Goal: Transaction & Acquisition: Purchase product/service

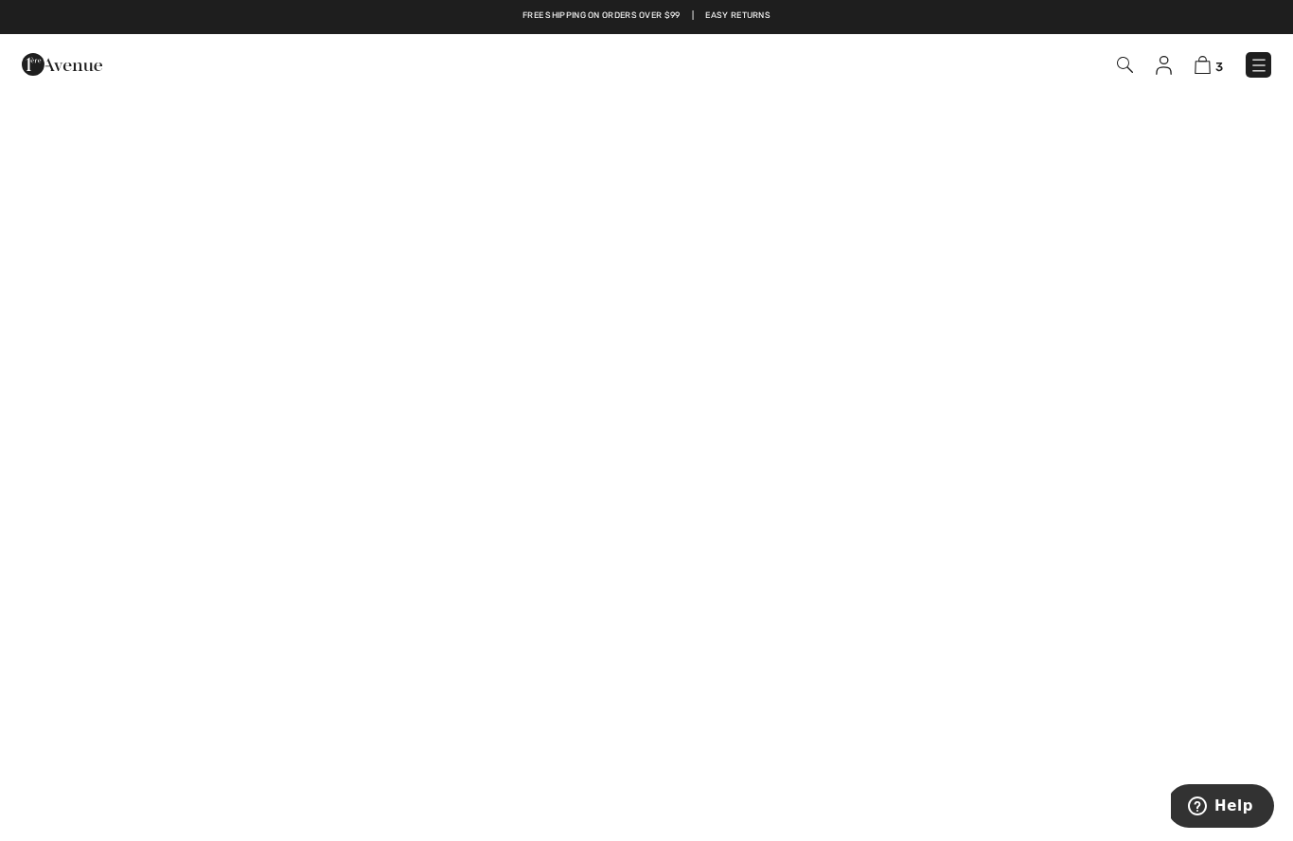
click at [1257, 70] on img at bounding box center [1259, 65] width 19 height 19
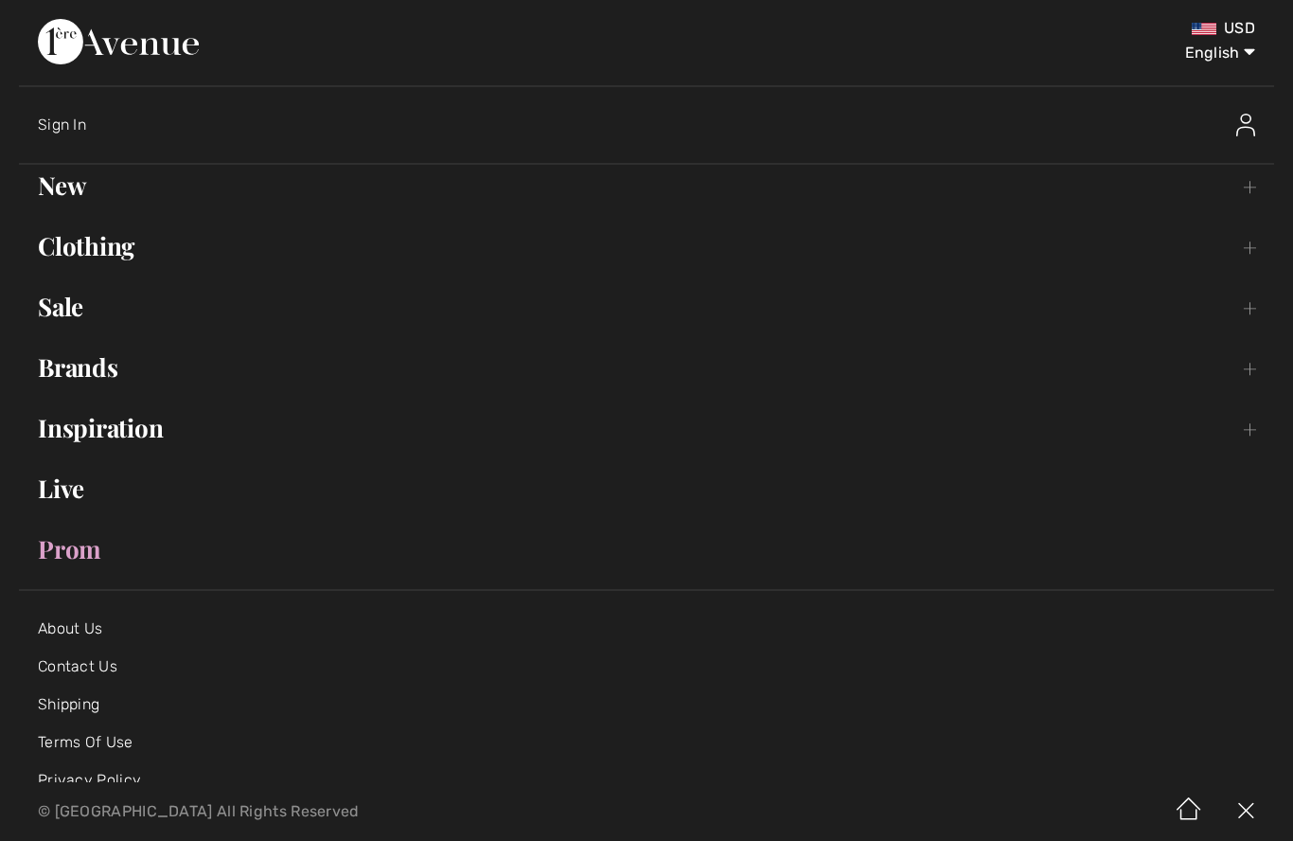
click at [66, 187] on link "New Toggle submenu" at bounding box center [646, 186] width 1255 height 42
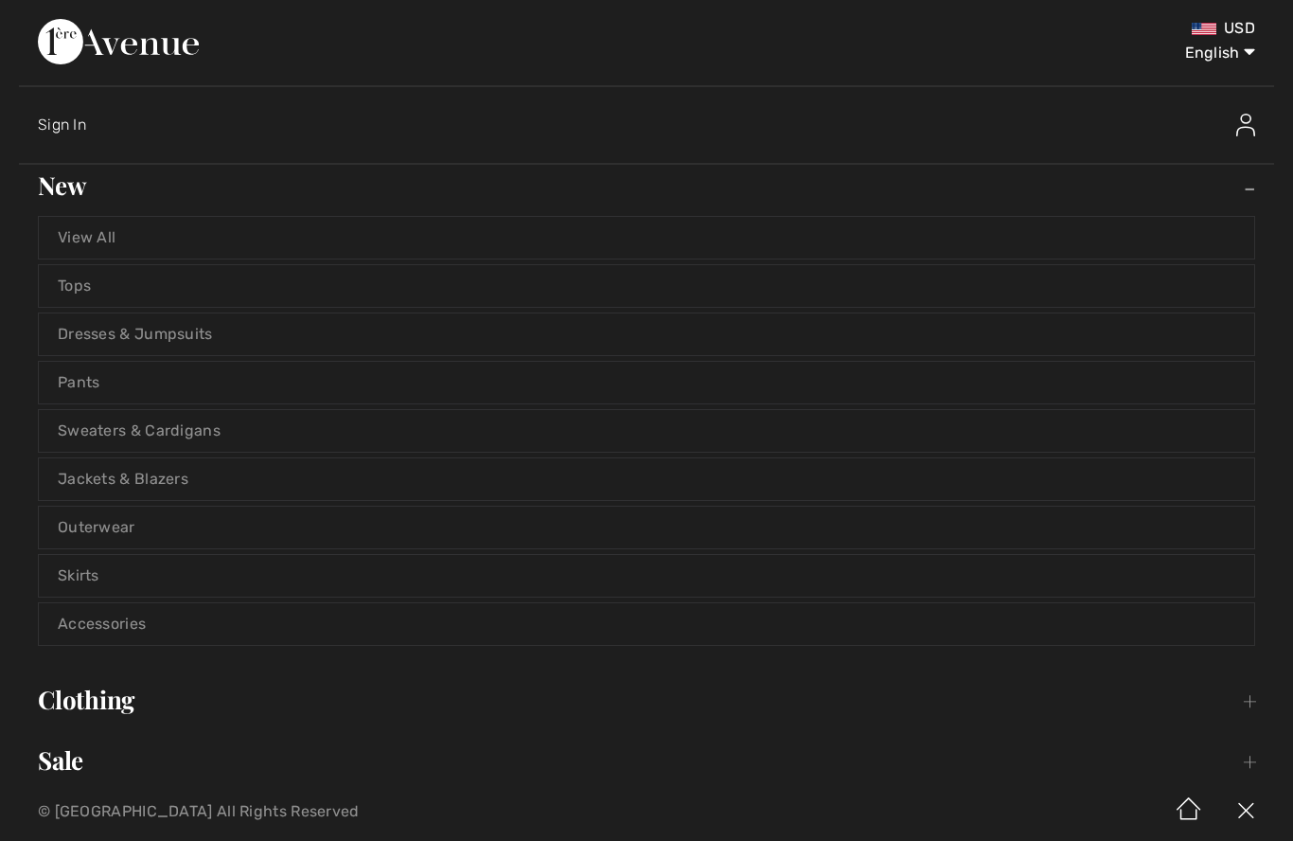
click at [75, 325] on link "Dresses & Jumpsuits" at bounding box center [647, 334] width 1216 height 42
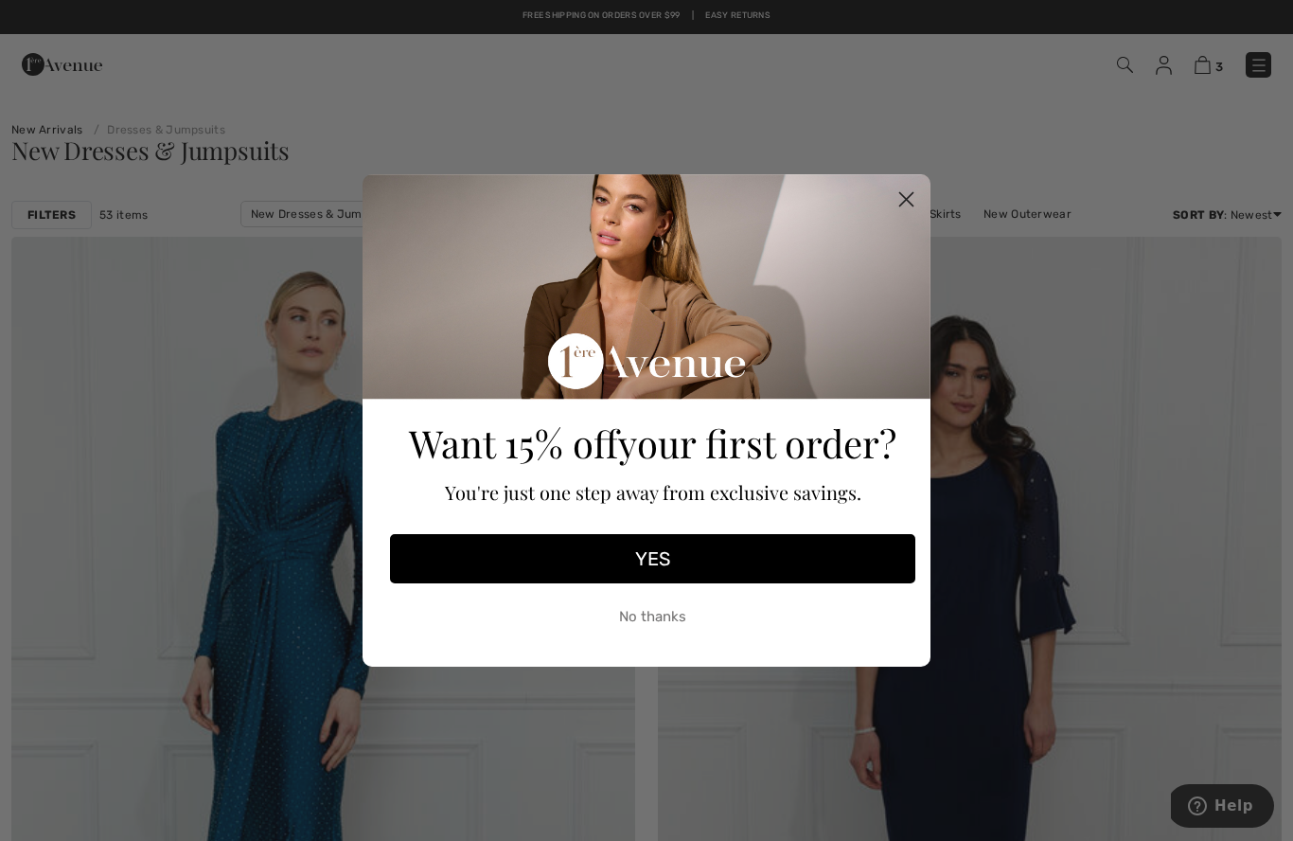
click at [911, 206] on circle "Close dialog" at bounding box center [906, 199] width 31 height 31
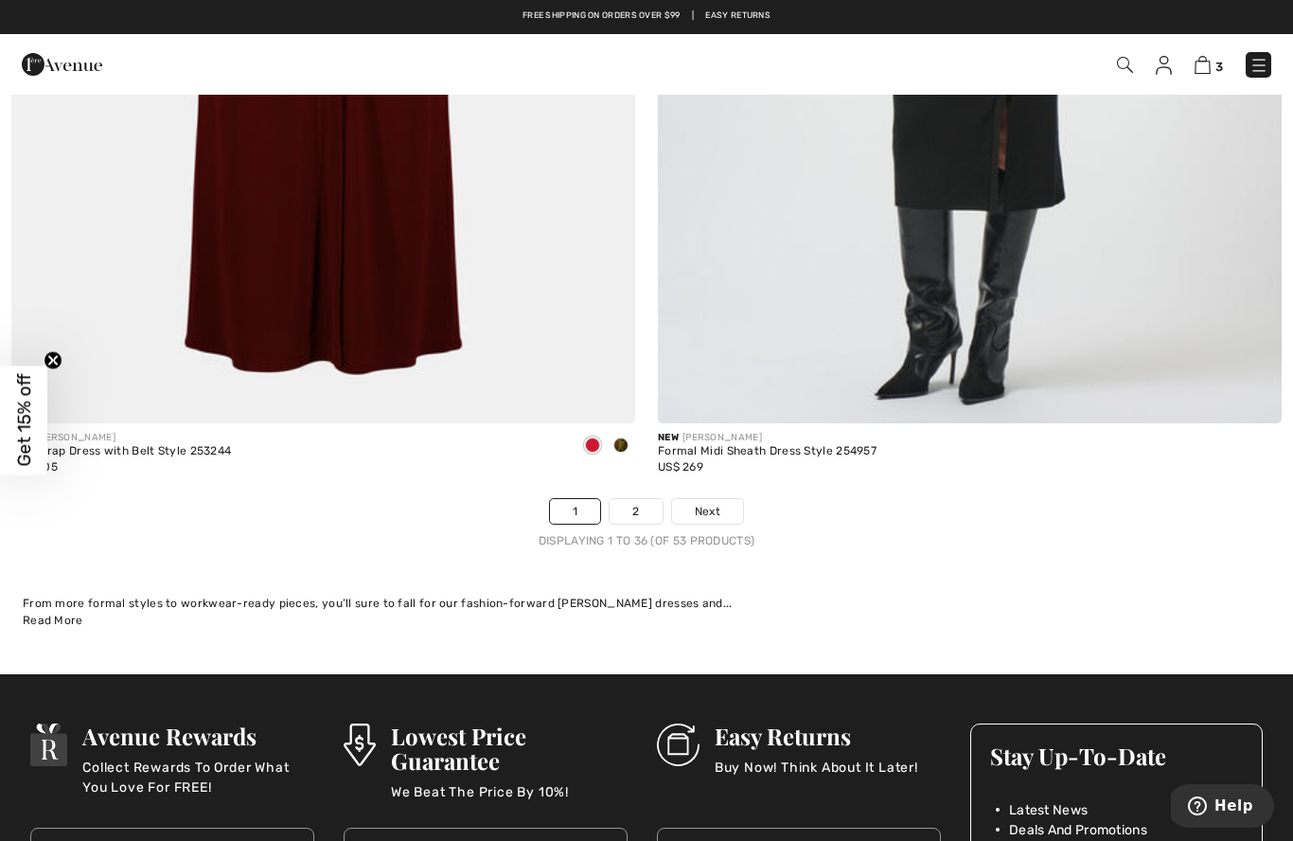
scroll to position [18364, 0]
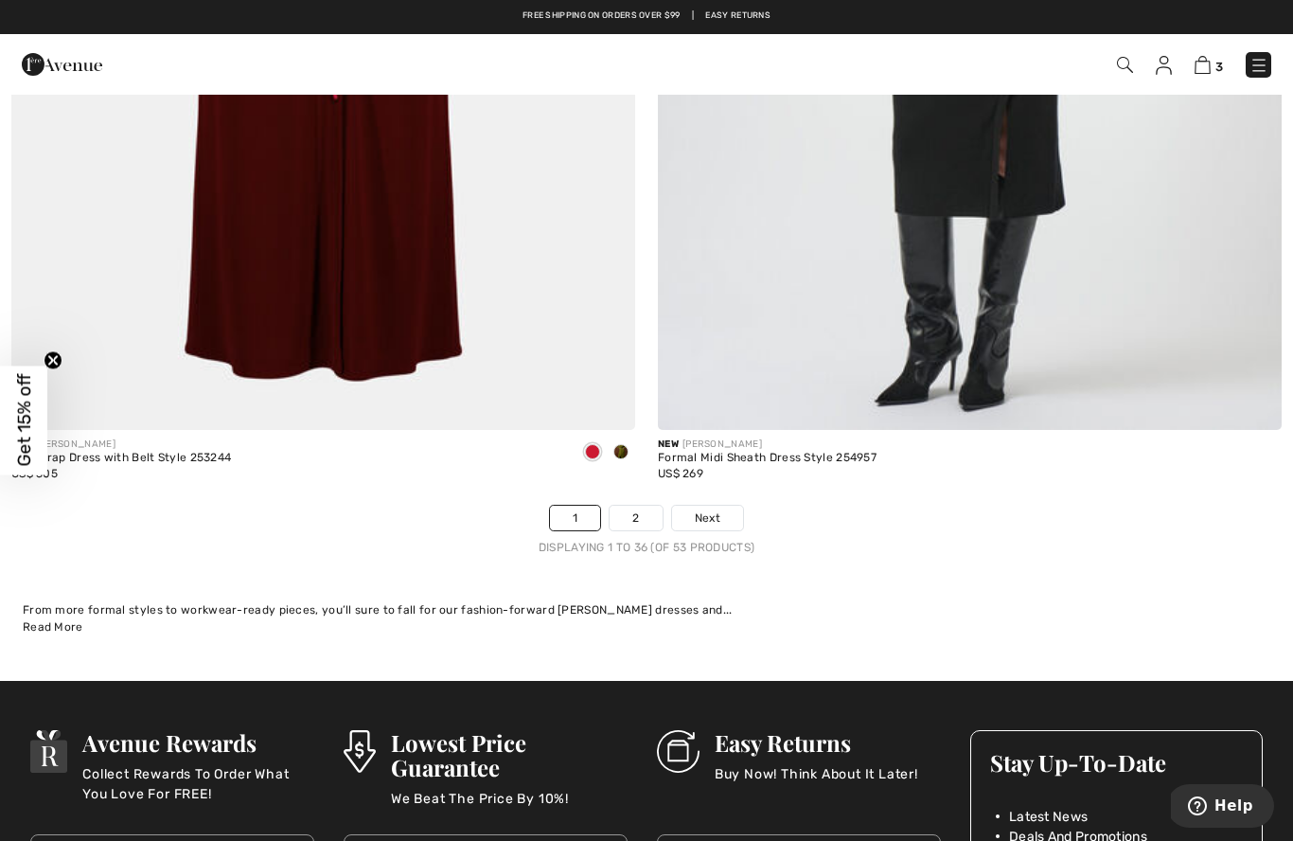
click at [643, 507] on link "2" at bounding box center [636, 518] width 52 height 25
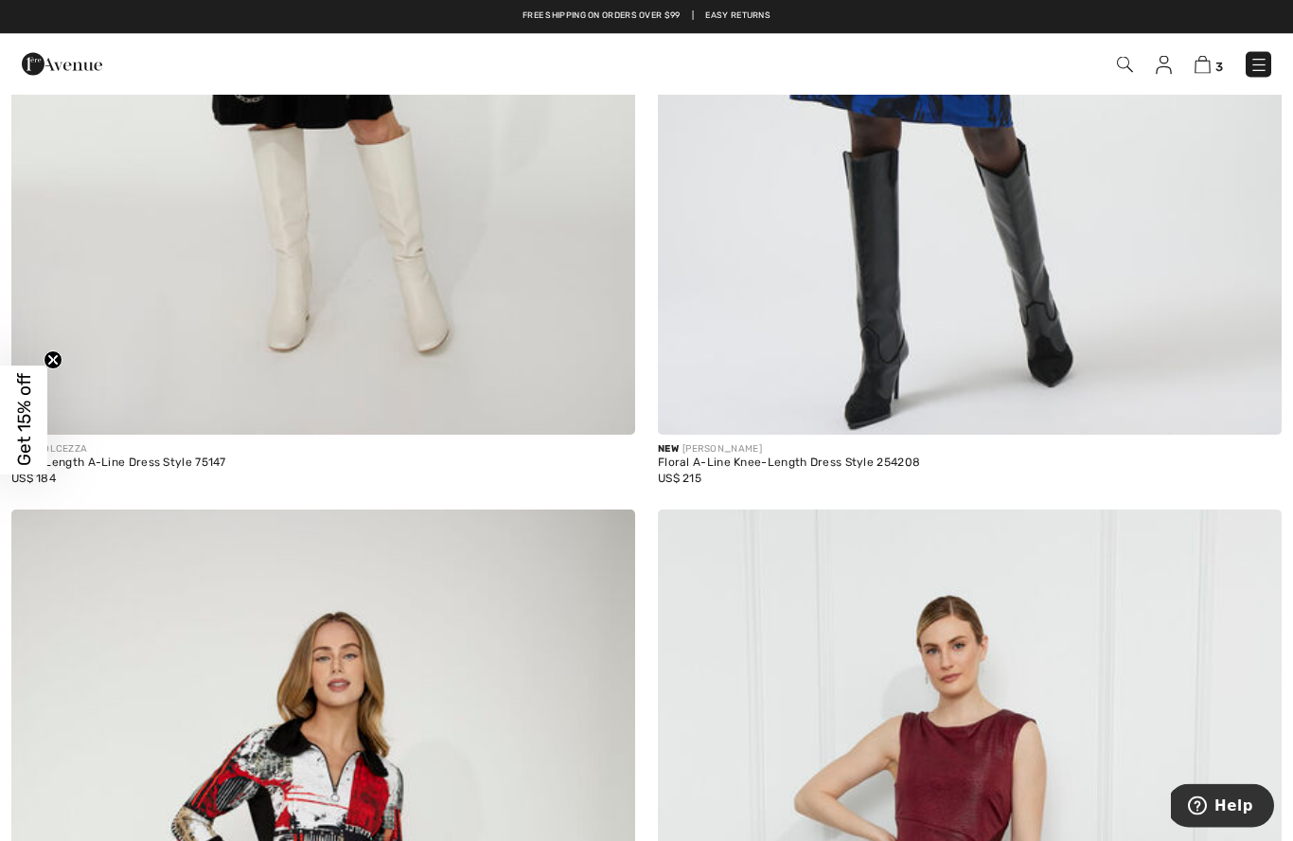
scroll to position [6998, 0]
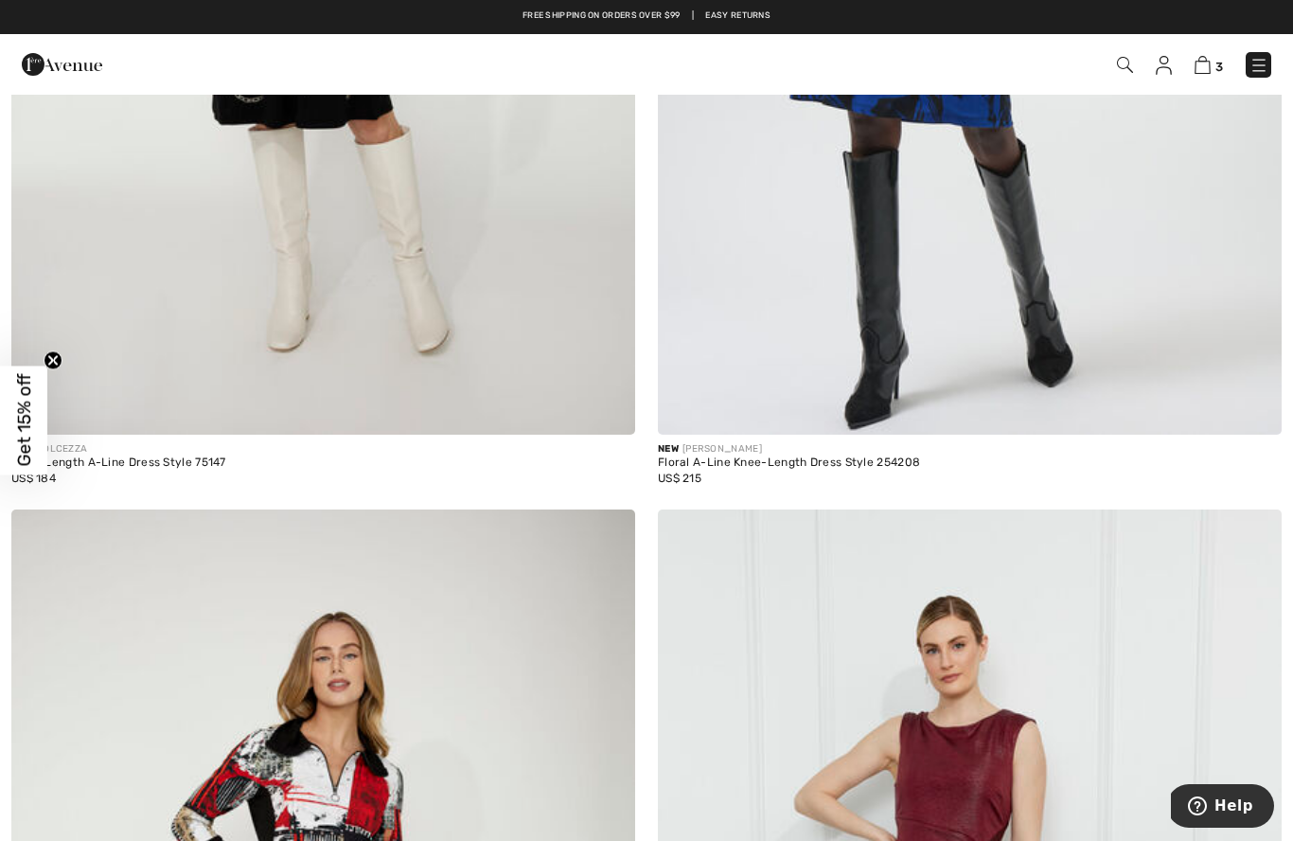
click at [1263, 69] on img at bounding box center [1259, 65] width 19 height 19
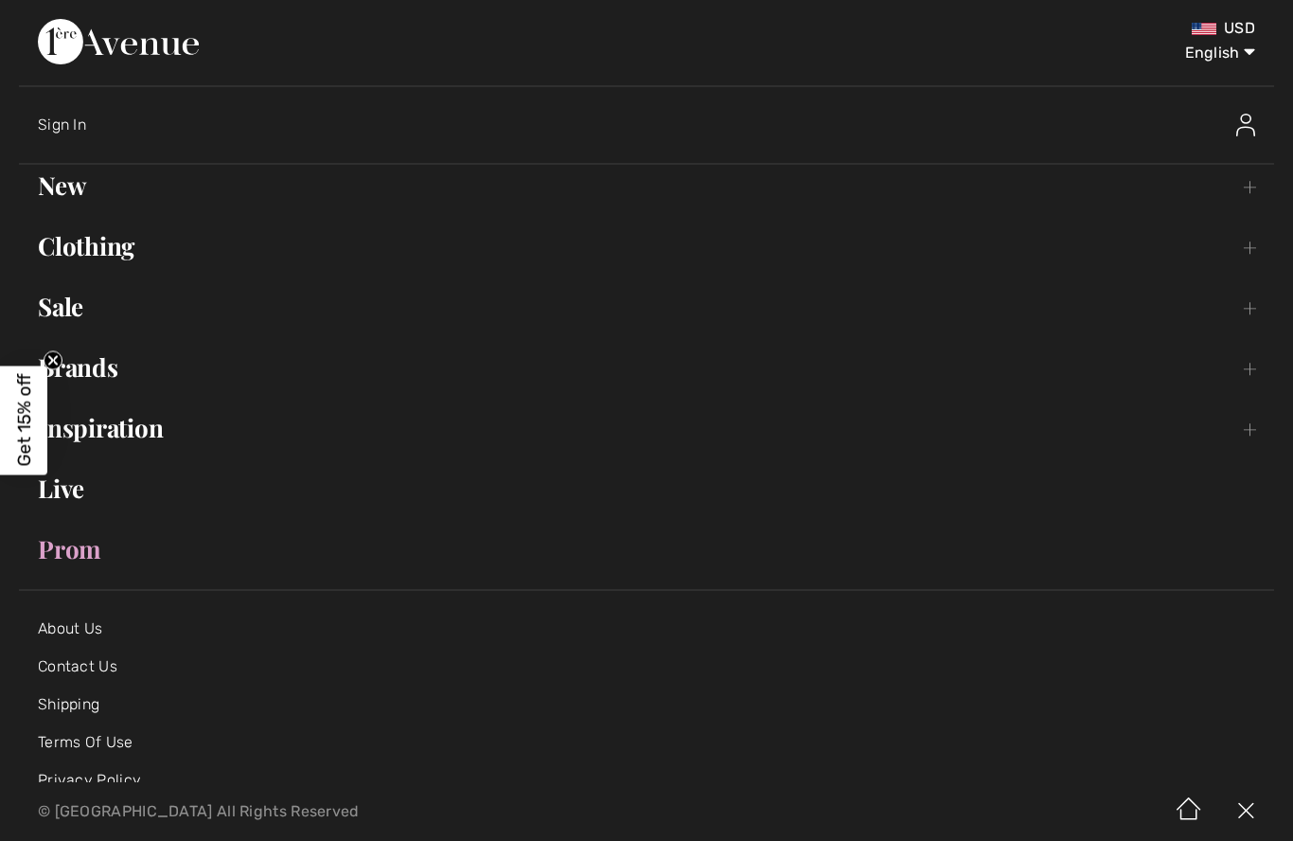
click at [133, 281] on ul "New Toggle submenu View All Tops Dresses & Jumpsuits Pants Sweaters & Cardigans…" at bounding box center [646, 367] width 1255 height 405
click at [136, 254] on link "Clothing Toggle submenu" at bounding box center [646, 246] width 1255 height 42
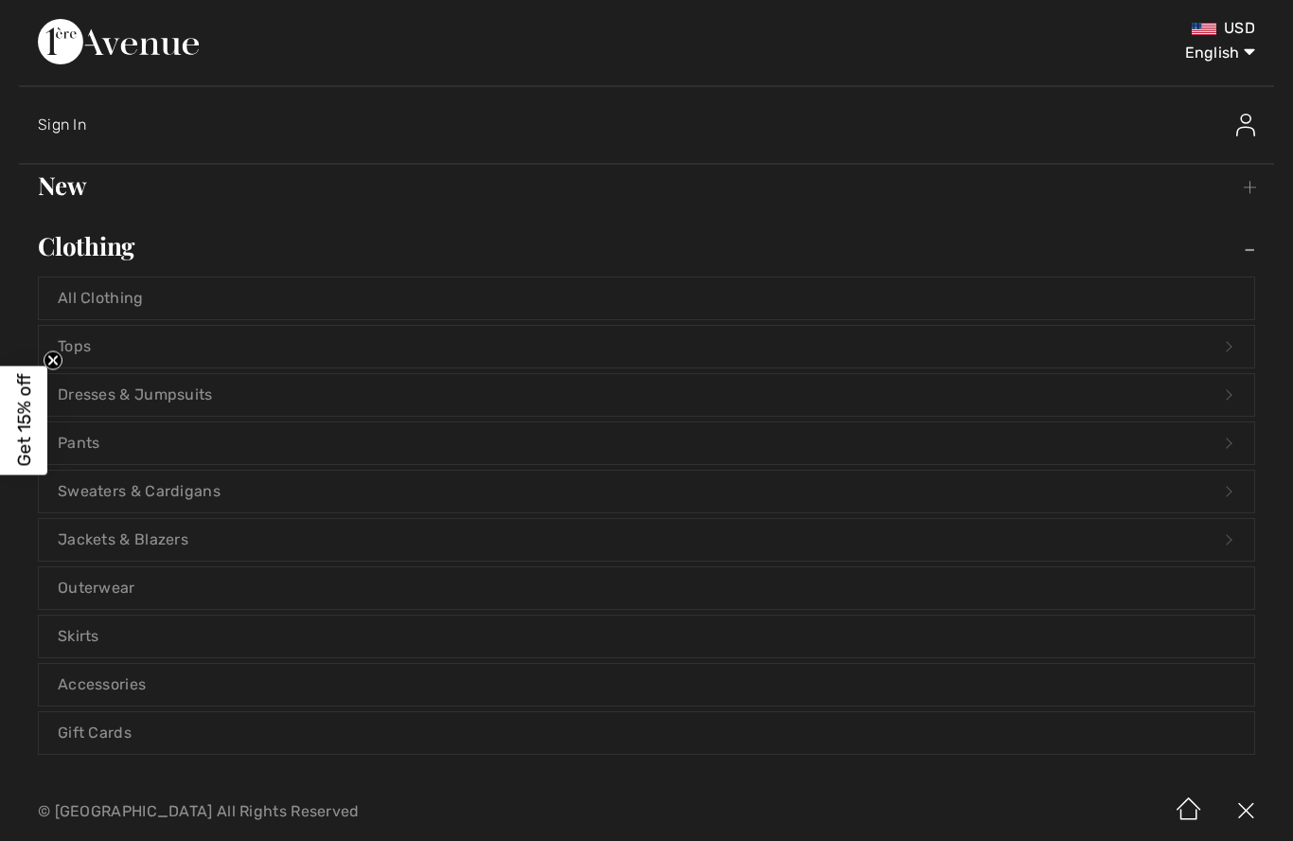
click at [180, 385] on link "Dresses & Jumpsuits Open submenu" at bounding box center [647, 395] width 1216 height 42
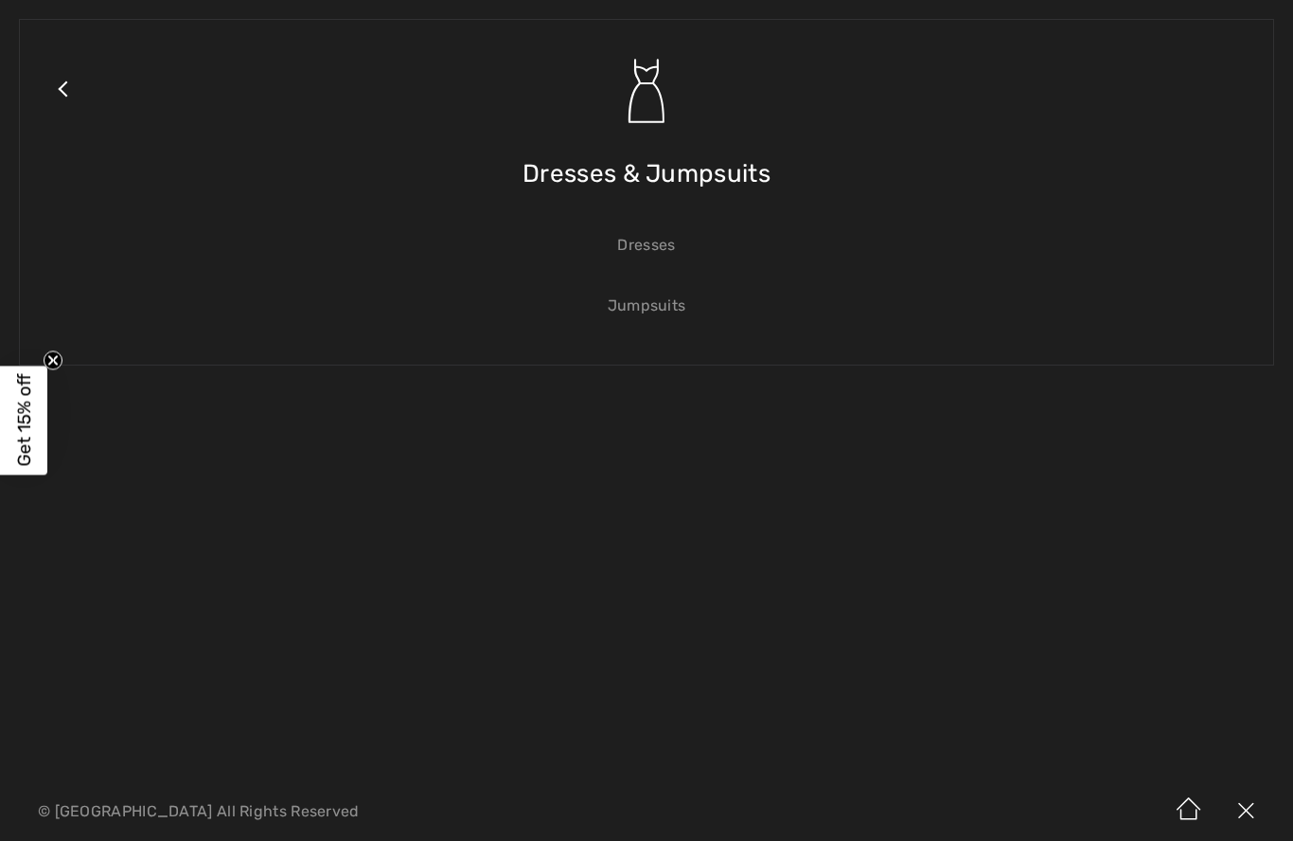
click at [676, 246] on link "Dresses" at bounding box center [647, 245] width 1216 height 42
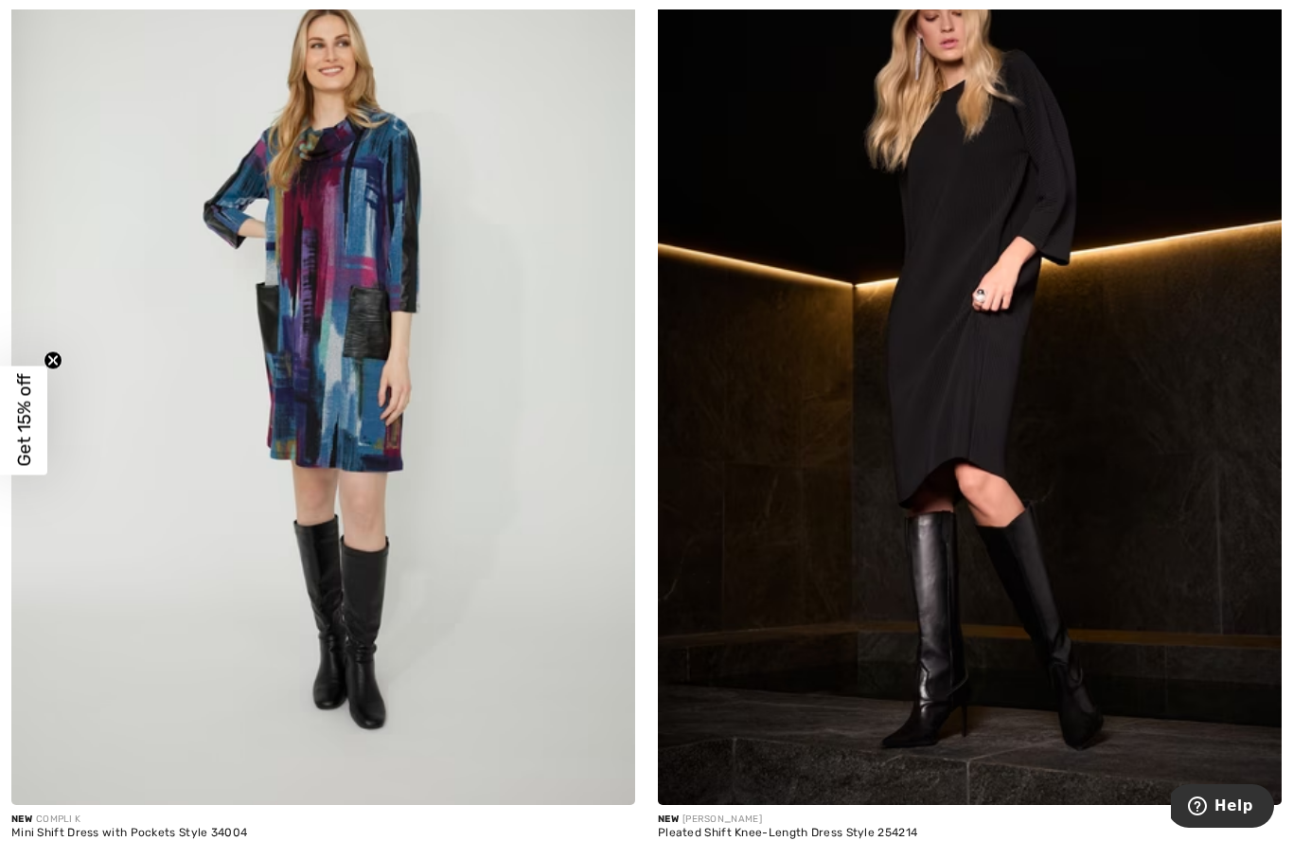
scroll to position [18026, 0]
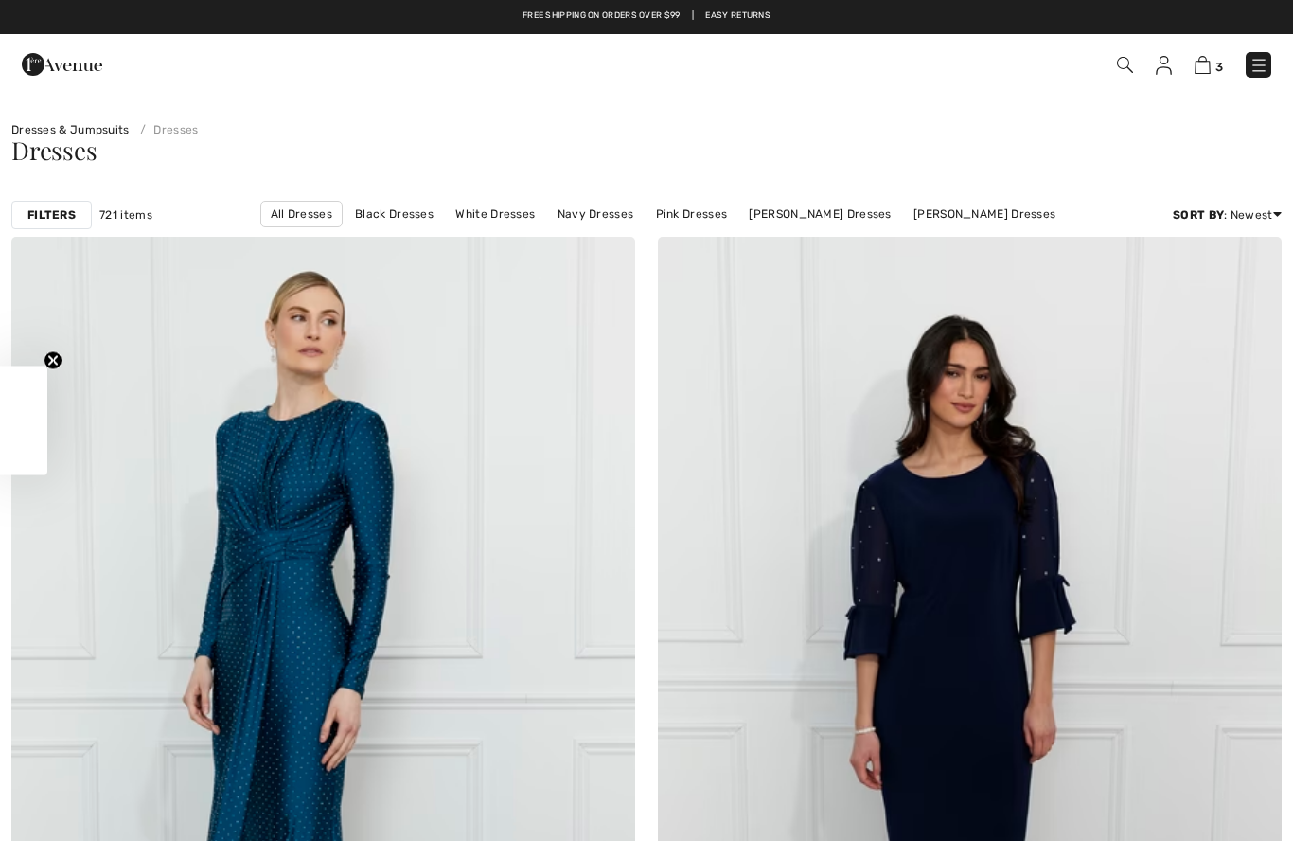
click at [1128, 65] on img at bounding box center [1125, 65] width 16 height 16
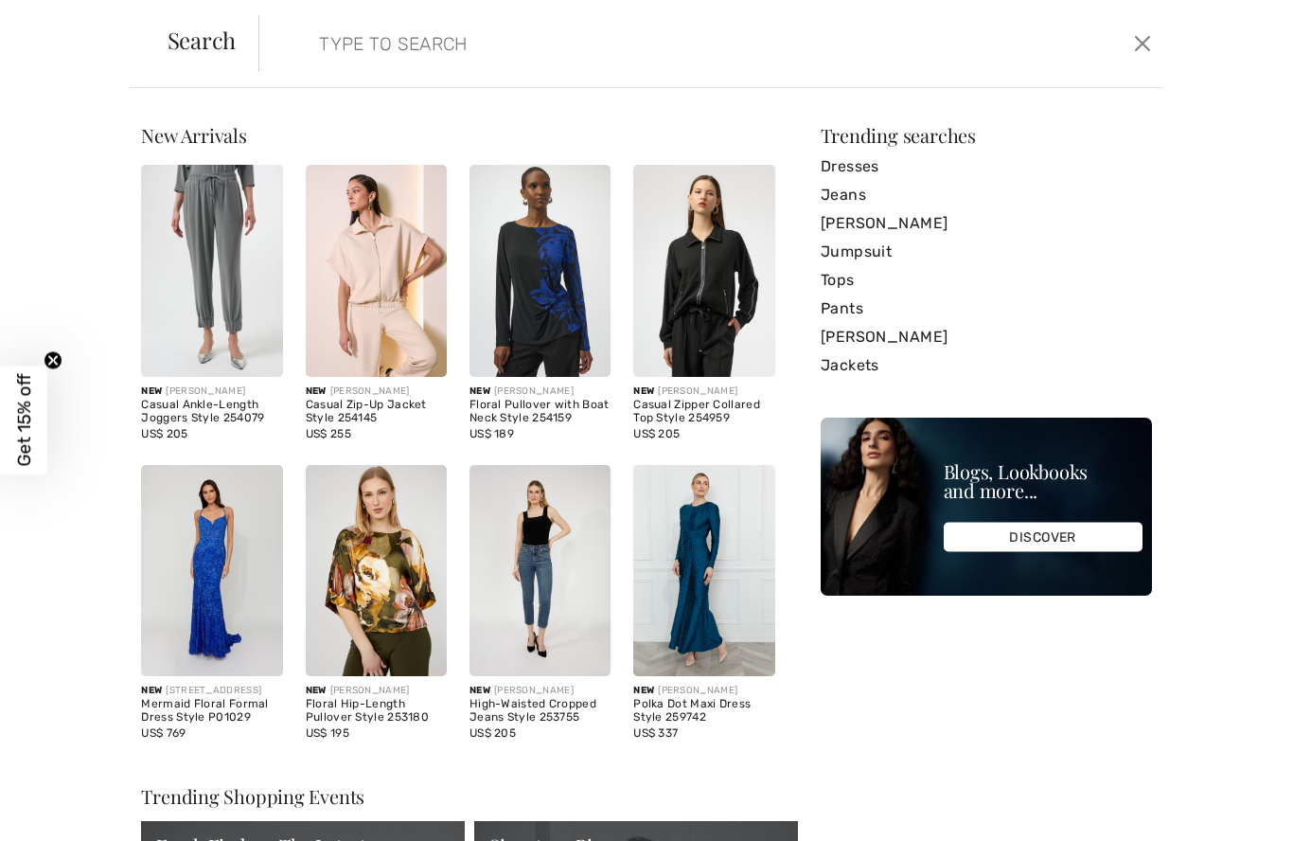
click at [355, 58] on input "search" at bounding box center [613, 43] width 617 height 57
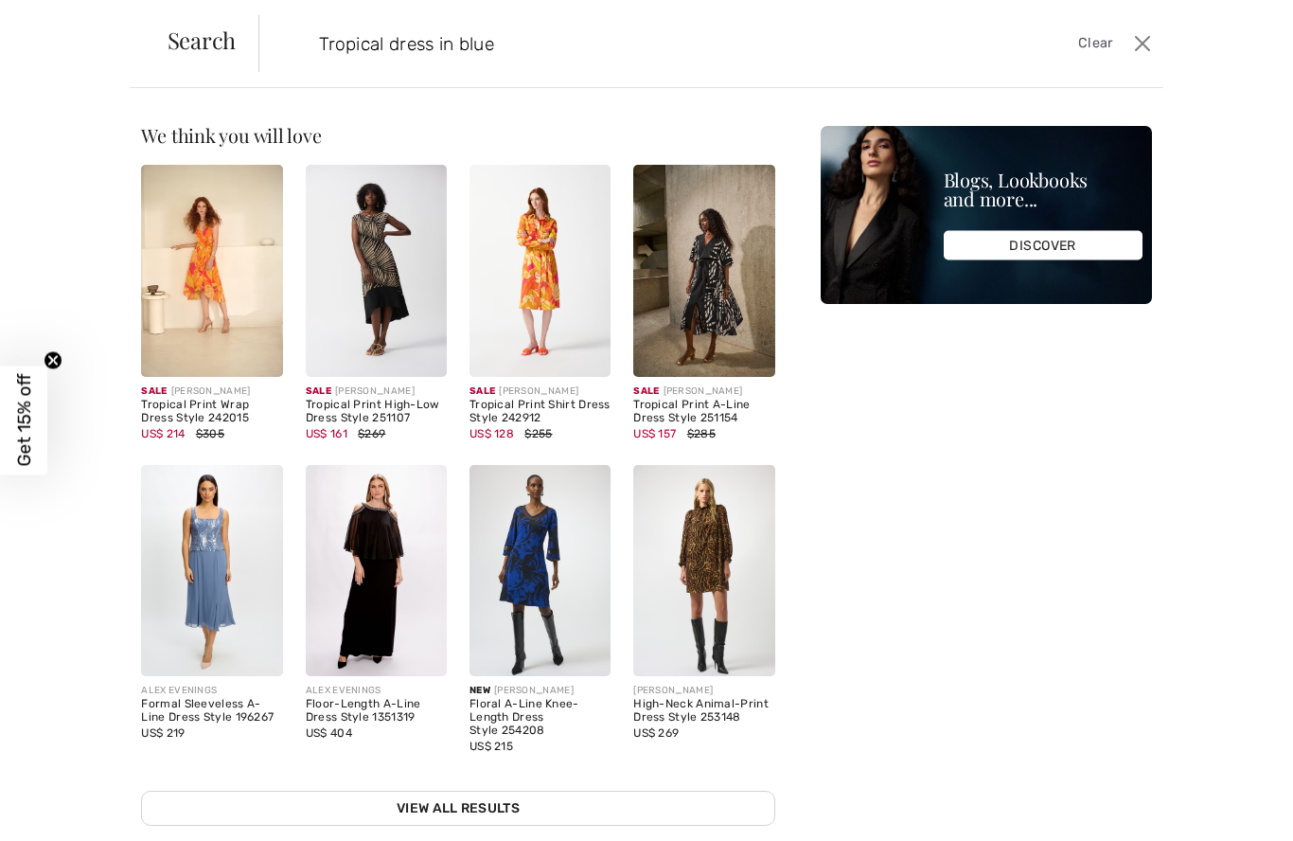
type input "Tropical dress in blue"
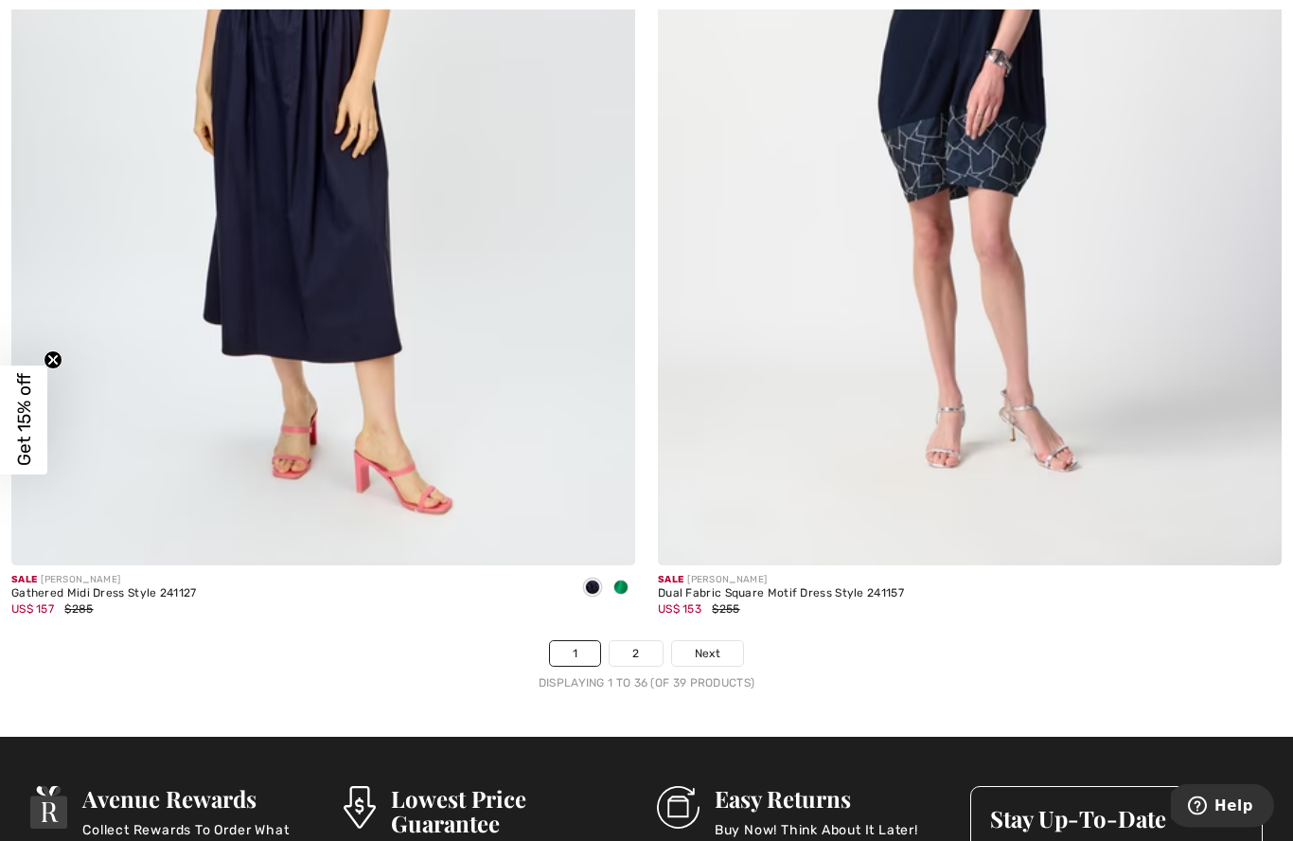
scroll to position [18229, 0]
click at [629, 642] on link "2" at bounding box center [636, 653] width 52 height 25
